Goal: Navigation & Orientation: Find specific page/section

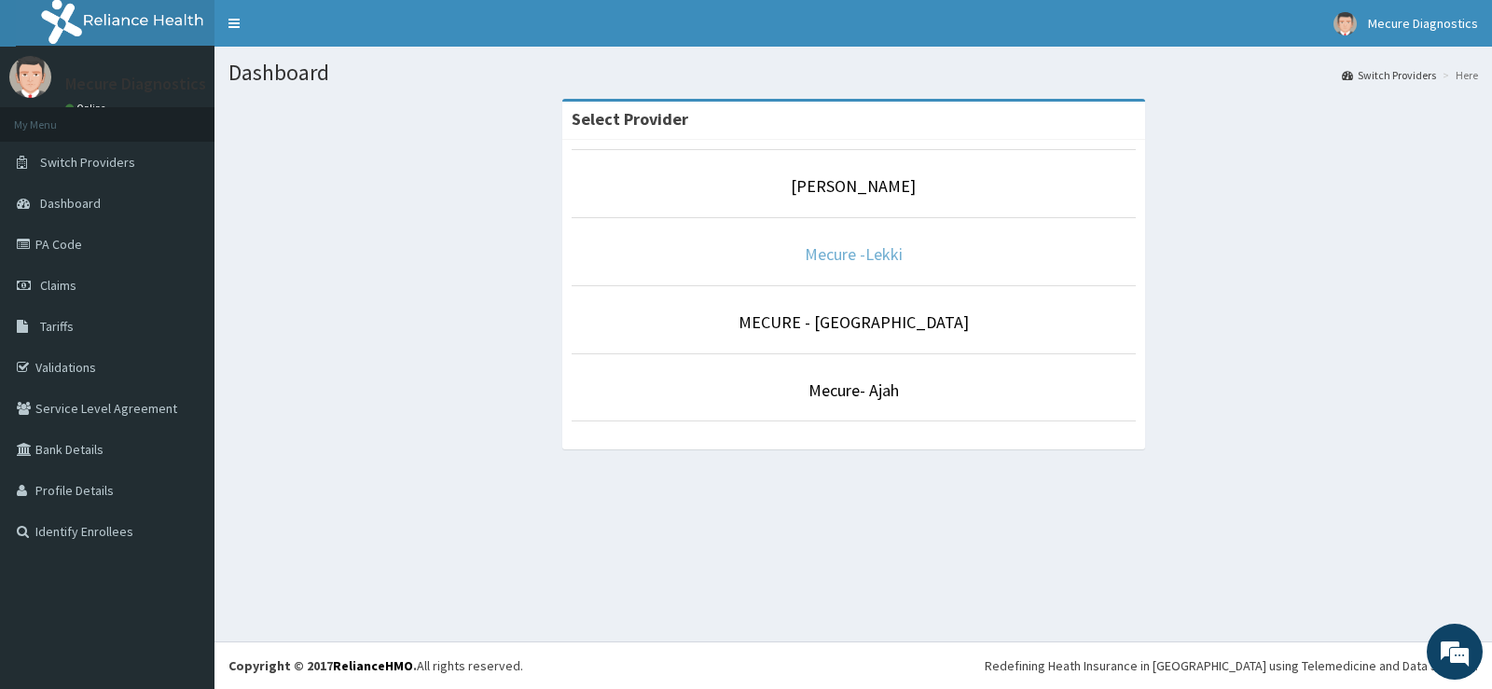
click at [871, 258] on link "Mecure -Lekki" at bounding box center [854, 253] width 98 height 21
